Goal: Information Seeking & Learning: Check status

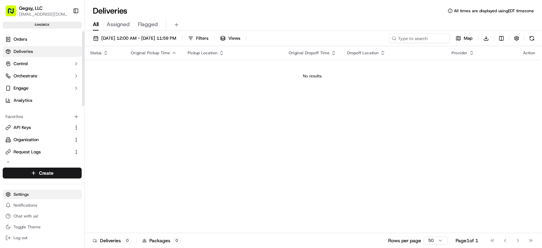
click at [31, 197] on html "Gegsy, LLC [EMAIL_ADDRESS][DOMAIN_NAME] Toggle Sidebar sandbox Orders Deliverie…" at bounding box center [271, 124] width 542 height 248
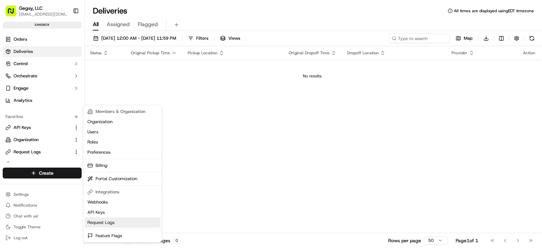
click at [99, 220] on link "Request Logs" at bounding box center [123, 222] width 76 height 10
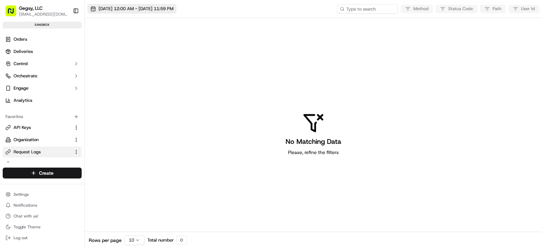
click at [108, 5] on button "[DATE] 12:00 AM - [DATE] 11:59 PM" at bounding box center [131, 8] width 89 height 9
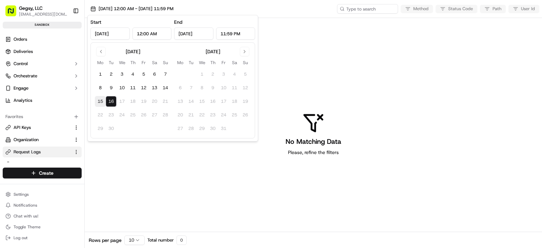
click at [99, 99] on button "15" at bounding box center [100, 101] width 11 height 11
type input "[DATE]"
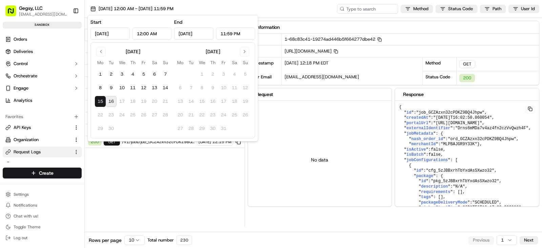
click at [127, 159] on div "Status Method URL 200 GET /v1/jobs/job_GCZAzxn32cPDKZ9BQ4Jhpw [DATE] 12:18 PM 2…" at bounding box center [165, 122] width 160 height 208
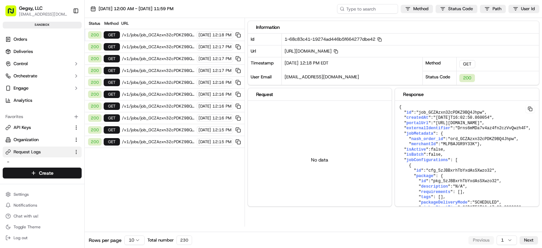
click at [140, 239] on html "Gegsy, LLC [EMAIL_ADDRESS][DOMAIN_NAME] Toggle Sidebar sandbox Orders Deliverie…" at bounding box center [271, 124] width 542 height 248
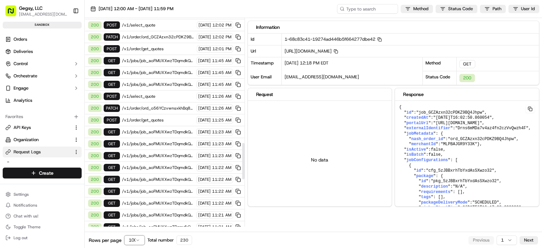
scroll to position [711, 0]
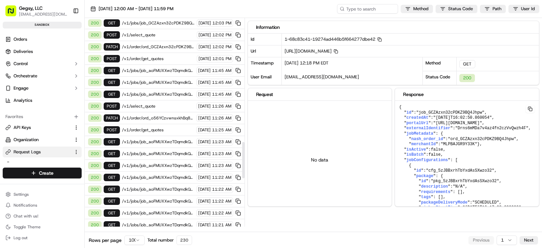
click at [145, 130] on span "/v1/order/get_quotes" at bounding box center [158, 129] width 72 height 5
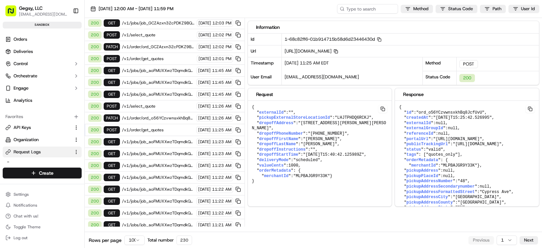
click at [337, 51] on icon "button" at bounding box center [335, 50] width 3 height 3
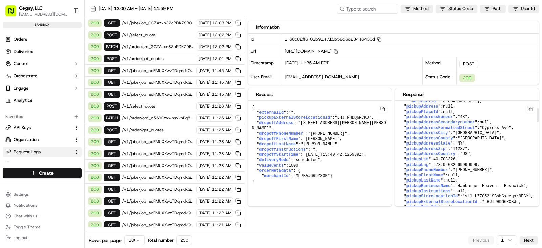
scroll to position [68, 0]
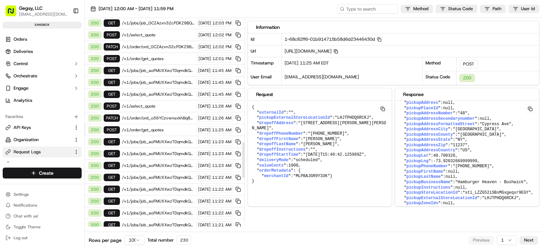
click at [157, 130] on span "/v1/order/get_quotes" at bounding box center [158, 129] width 72 height 5
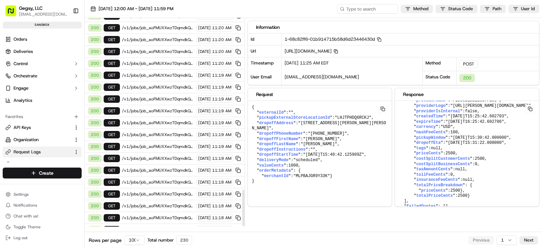
scroll to position [988, 0]
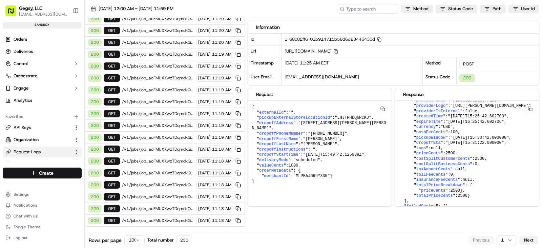
click at [531, 239] on button "Next" at bounding box center [528, 240] width 18 height 8
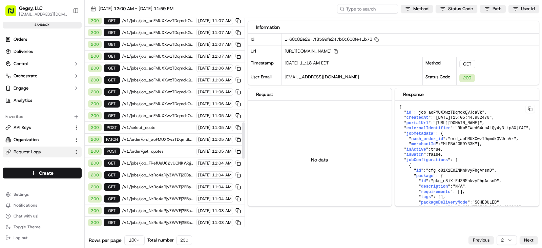
scroll to position [609, 0]
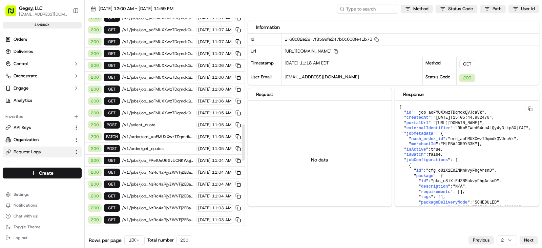
click at [149, 145] on div "200 POST /v1/order/get_quotes [DATE] 11:05 AM" at bounding box center [165, 149] width 160 height 12
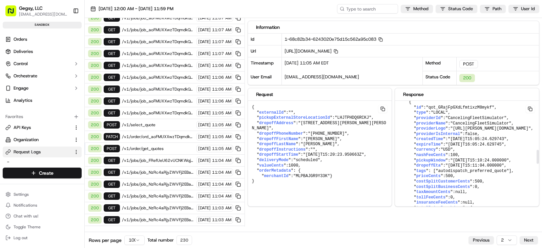
scroll to position [474, 0]
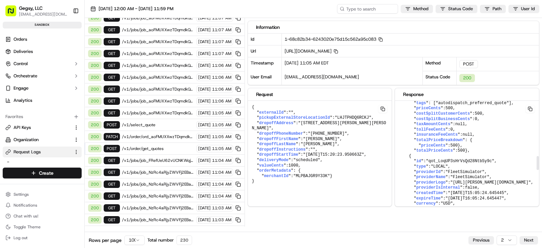
click at [435, 105] on span ""autodispatch_preferred_quote"" at bounding box center [471, 103] width 73 height 5
copy span "autodispatch_preferred_quote"
click at [158, 135] on span "/v1/order/ord_aoFMUXXwzTDqmdkQVJcaVk" at bounding box center [158, 136] width 72 height 5
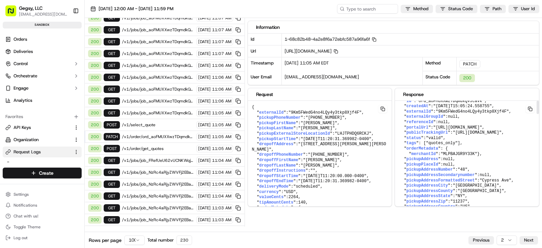
scroll to position [0, 0]
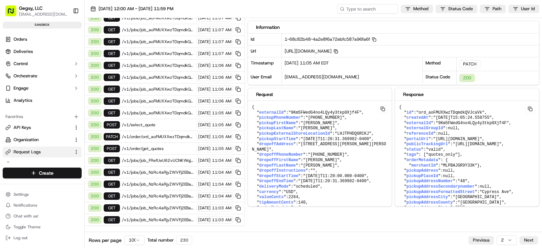
click at [338, 49] on icon "button" at bounding box center [336, 51] width 4 height 4
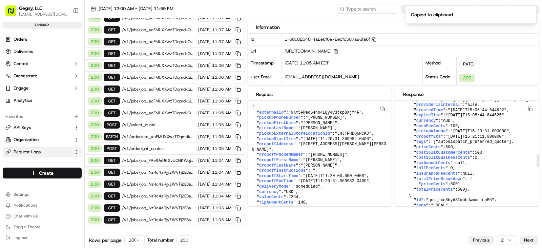
scroll to position [440, 0]
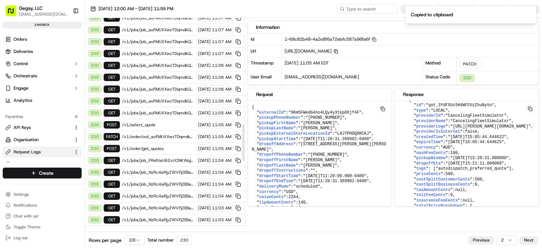
click at [144, 123] on span "/v1/select_quote" at bounding box center [158, 124] width 72 height 5
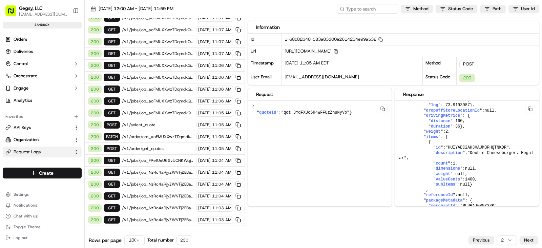
click at [338, 51] on rect "button" at bounding box center [336, 52] width 3 height 3
click at [338, 52] on rect "button" at bounding box center [336, 52] width 3 height 3
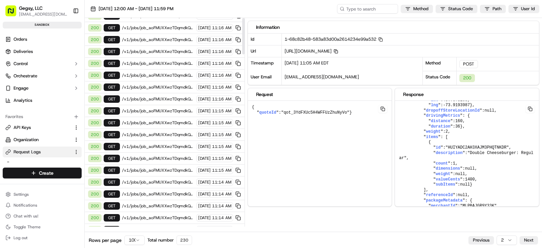
scroll to position [0, 0]
